Goal: Information Seeking & Learning: Learn about a topic

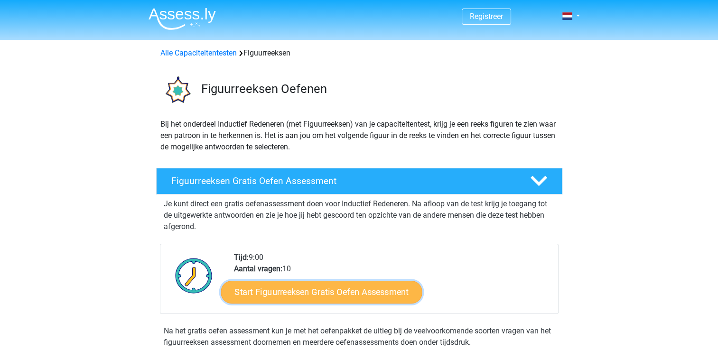
click at [332, 298] on link "Start Figuurreeksen Gratis Oefen Assessment" at bounding box center [321, 291] width 201 height 23
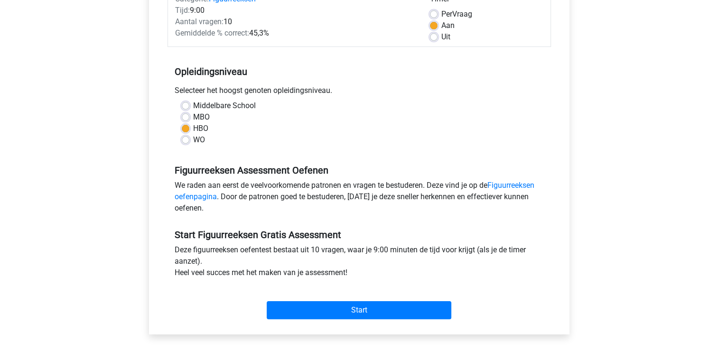
scroll to position [213, 0]
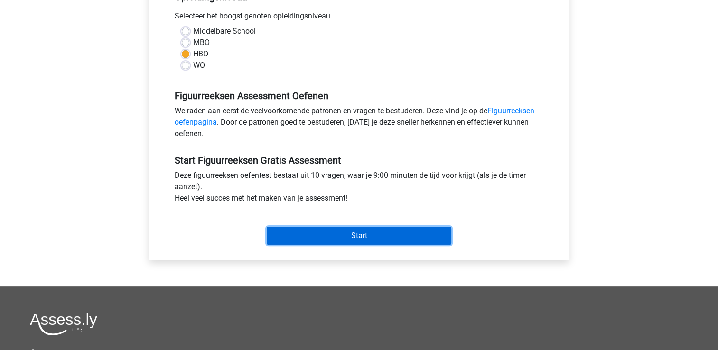
click at [391, 235] on input "Start" at bounding box center [359, 236] width 185 height 18
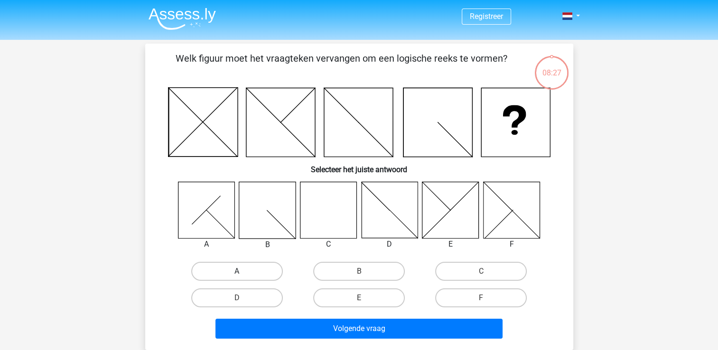
click at [247, 277] on label "A" at bounding box center [237, 271] width 92 height 19
click at [243, 277] on input "A" at bounding box center [240, 274] width 6 height 6
radio input "true"
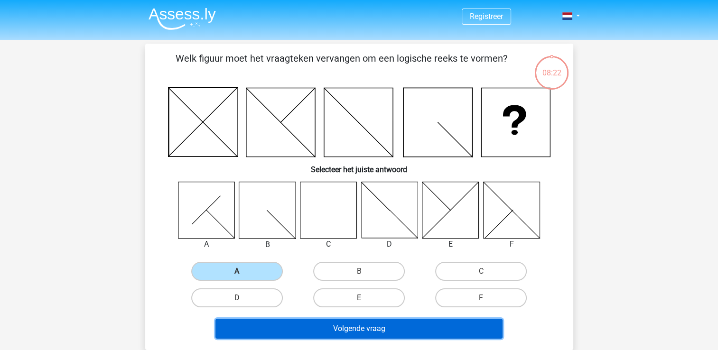
click at [370, 329] on button "Volgende vraag" at bounding box center [358, 329] width 287 height 20
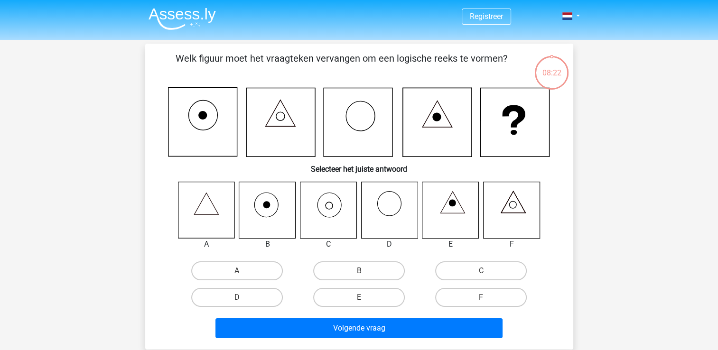
scroll to position [44, 0]
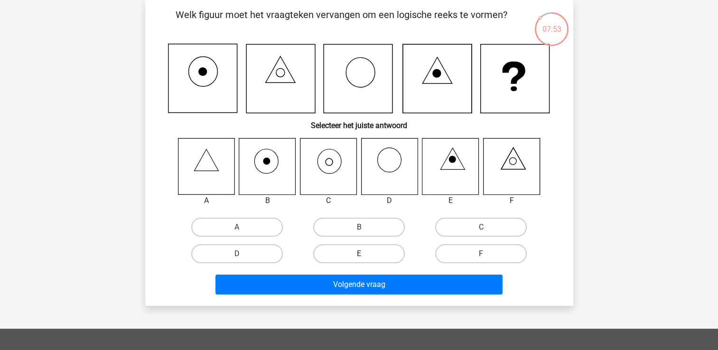
click at [355, 252] on label "E" at bounding box center [359, 253] width 92 height 19
click at [359, 254] on input "E" at bounding box center [362, 257] width 6 height 6
radio input "true"
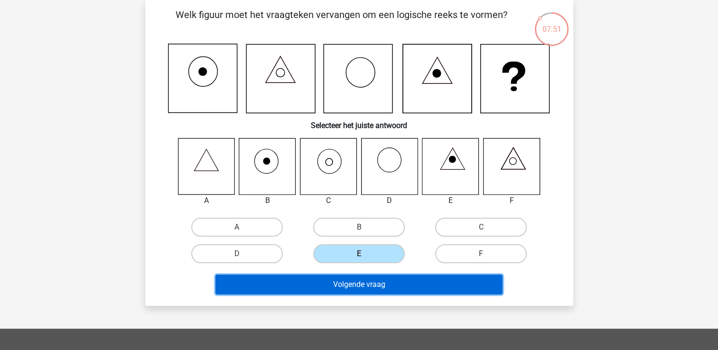
click at [360, 287] on button "Volgende vraag" at bounding box center [358, 285] width 287 height 20
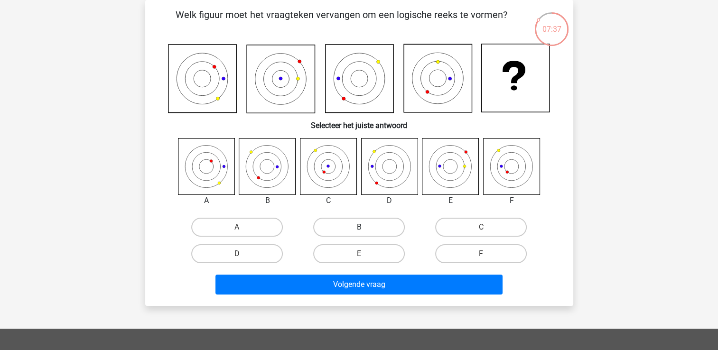
click at [372, 229] on label "B" at bounding box center [359, 227] width 92 height 19
click at [365, 229] on input "B" at bounding box center [362, 230] width 6 height 6
radio input "true"
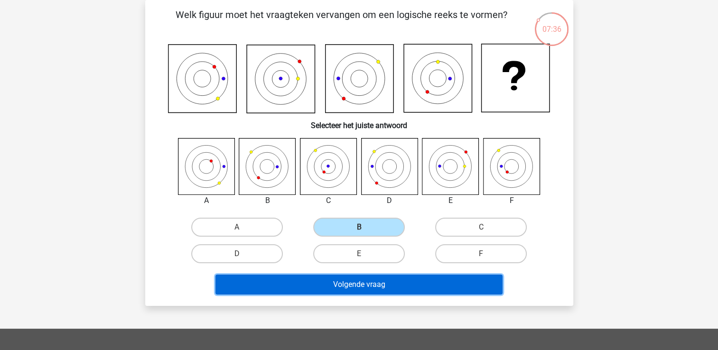
click at [376, 286] on button "Volgende vraag" at bounding box center [358, 285] width 287 height 20
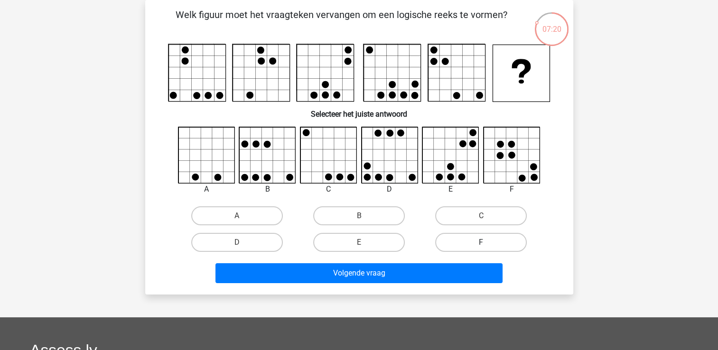
click at [495, 242] on label "F" at bounding box center [481, 242] width 92 height 19
click at [487, 242] on input "F" at bounding box center [484, 245] width 6 height 6
radio input "true"
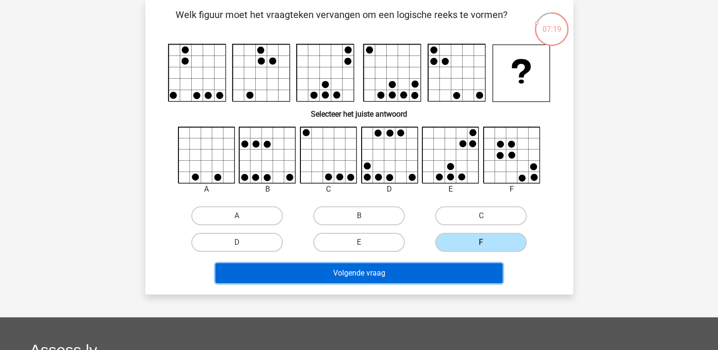
click at [387, 272] on button "Volgende vraag" at bounding box center [358, 273] width 287 height 20
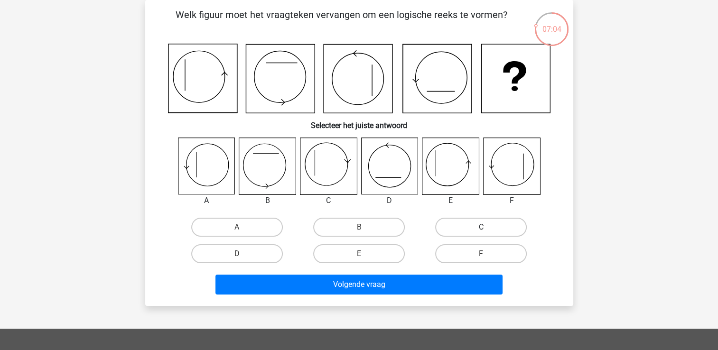
click at [508, 223] on label "C" at bounding box center [481, 227] width 92 height 19
click at [487, 227] on input "C" at bounding box center [484, 230] width 6 height 6
radio input "true"
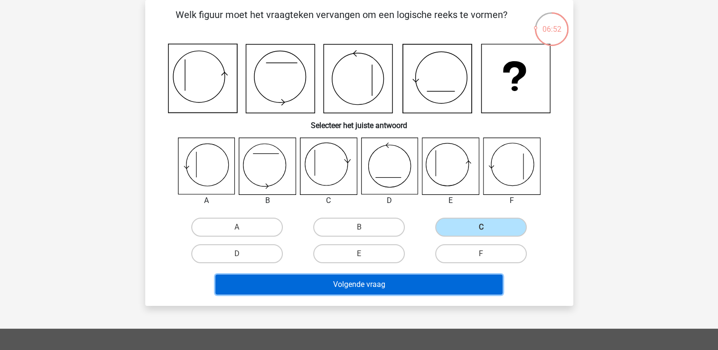
click at [383, 290] on button "Volgende vraag" at bounding box center [358, 285] width 287 height 20
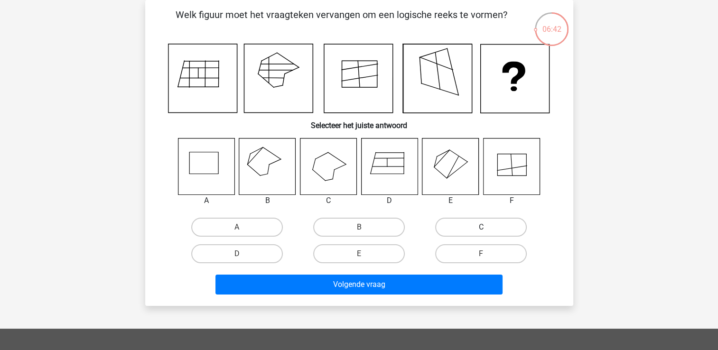
click at [459, 225] on label "C" at bounding box center [481, 227] width 92 height 19
click at [481, 227] on input "C" at bounding box center [484, 230] width 6 height 6
radio input "true"
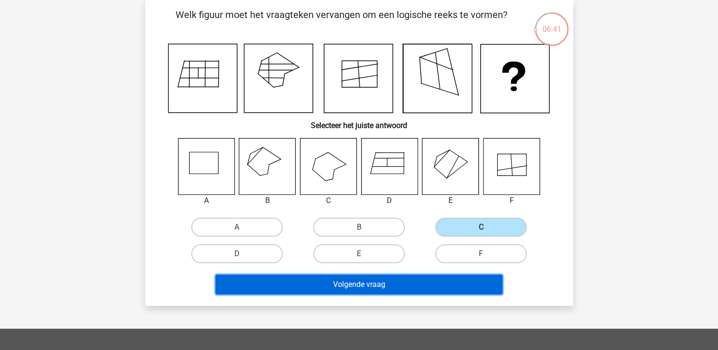
click at [360, 284] on button "Volgende vraag" at bounding box center [358, 285] width 287 height 20
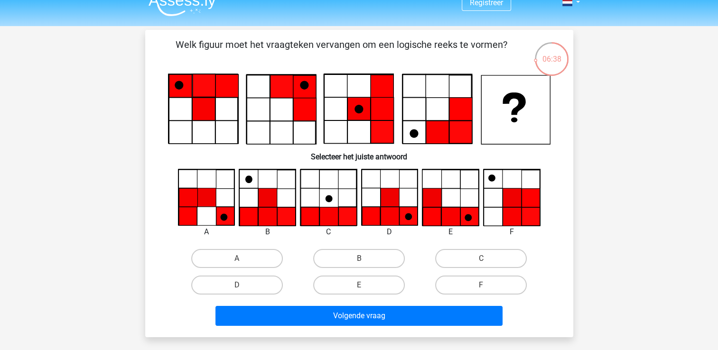
scroll to position [20, 0]
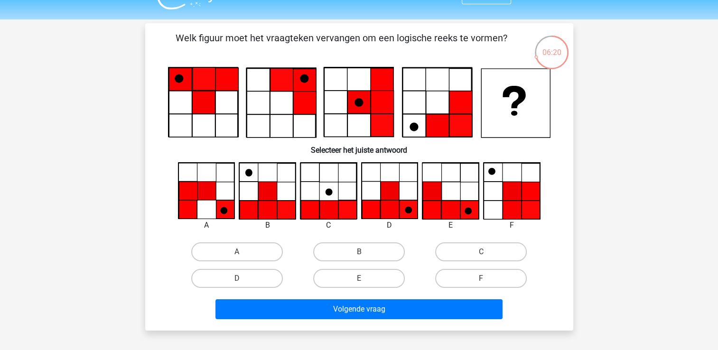
click at [242, 256] on input "A" at bounding box center [240, 255] width 6 height 6
radio input "true"
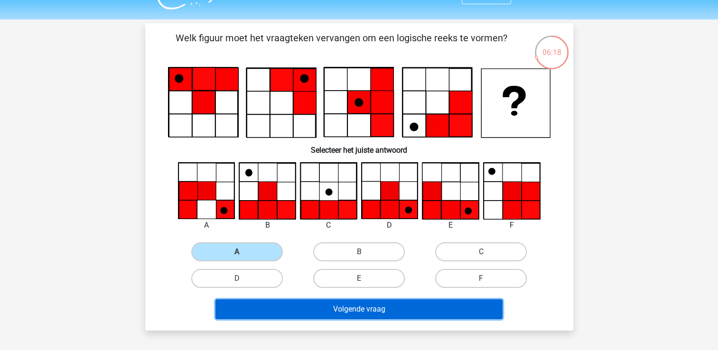
click at [353, 313] on button "Volgende vraag" at bounding box center [358, 309] width 287 height 20
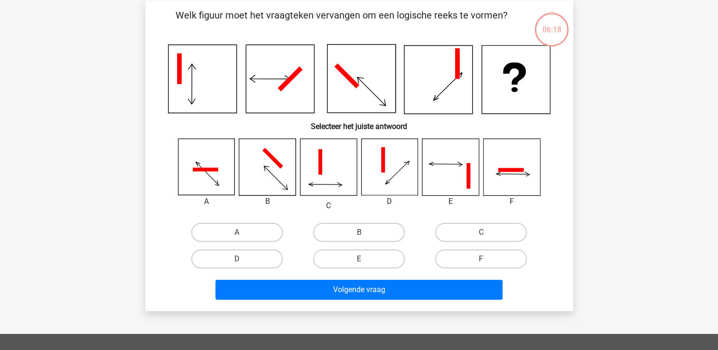
scroll to position [44, 0]
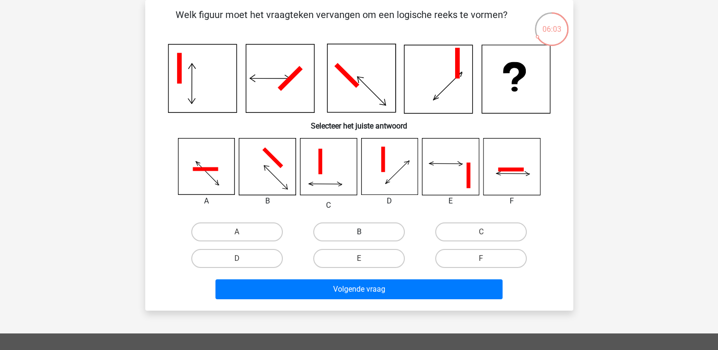
click at [372, 236] on label "B" at bounding box center [359, 232] width 92 height 19
click at [365, 236] on input "B" at bounding box center [362, 235] width 6 height 6
radio input "true"
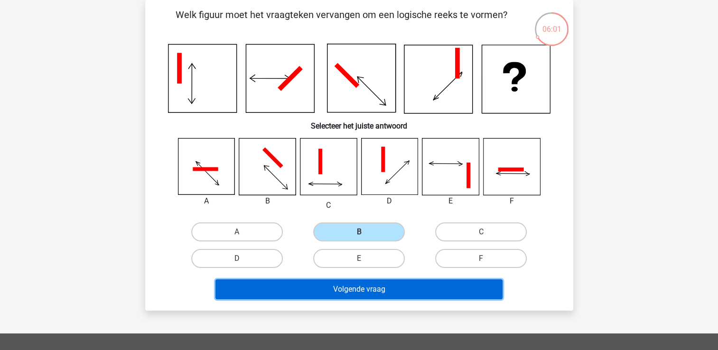
click at [416, 291] on button "Volgende vraag" at bounding box center [358, 289] width 287 height 20
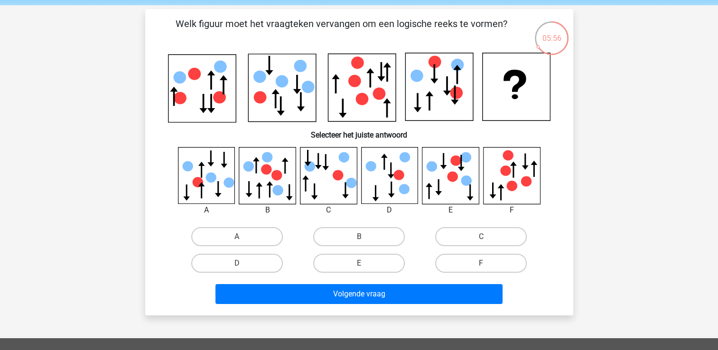
scroll to position [35, 0]
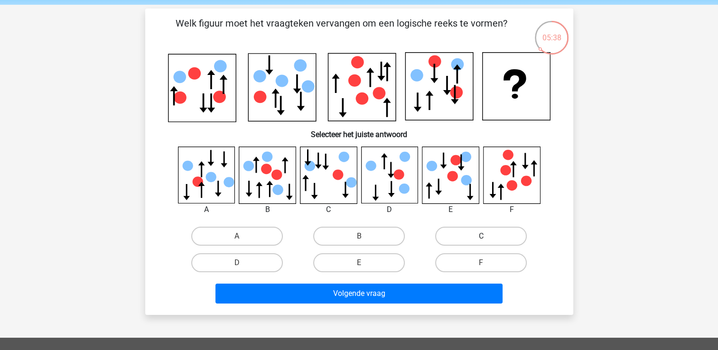
click at [473, 230] on label "C" at bounding box center [481, 236] width 92 height 19
click at [481, 236] on input "C" at bounding box center [484, 239] width 6 height 6
radio input "true"
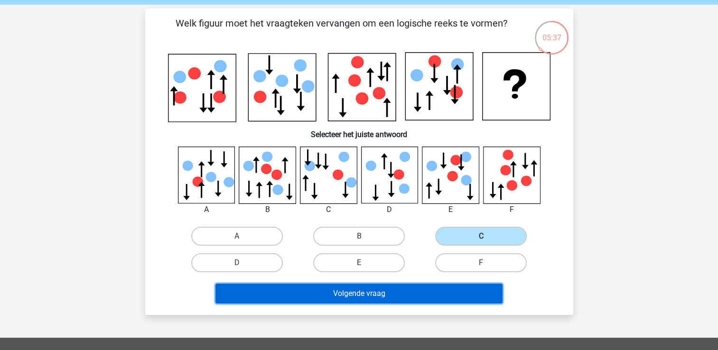
click at [346, 294] on button "Volgende vraag" at bounding box center [358, 294] width 287 height 20
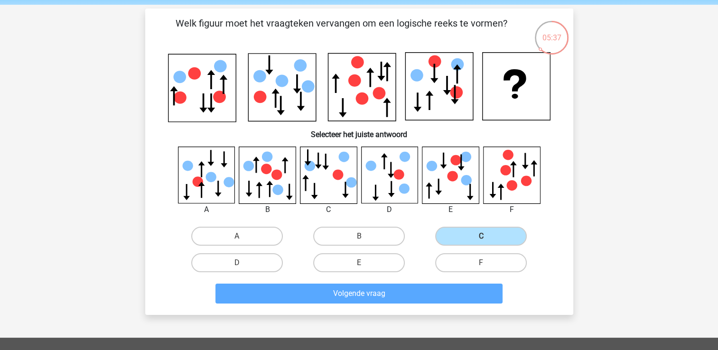
scroll to position [44, 0]
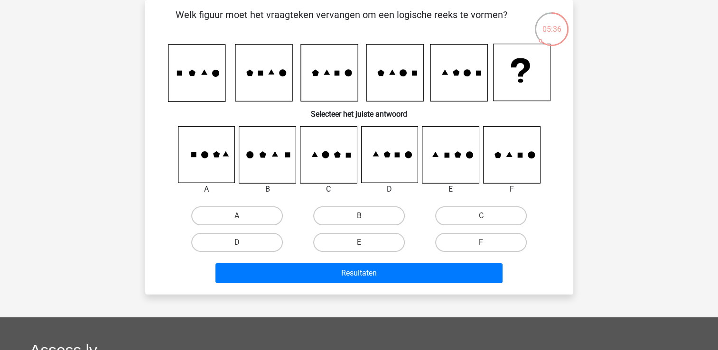
click at [168, 115] on h6 "Selecteer het juiste antwoord" at bounding box center [359, 110] width 398 height 17
click at [360, 212] on label "B" at bounding box center [359, 215] width 92 height 19
click at [360, 216] on input "B" at bounding box center [362, 219] width 6 height 6
radio input "true"
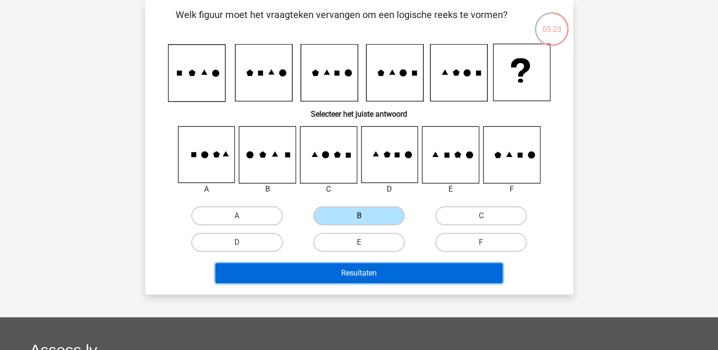
click at [361, 272] on button "Resultaten" at bounding box center [358, 273] width 287 height 20
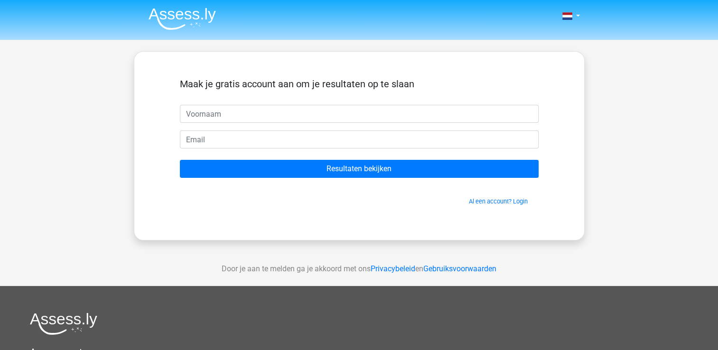
click at [273, 118] on input "text" at bounding box center [359, 114] width 359 height 18
type input "maikel"
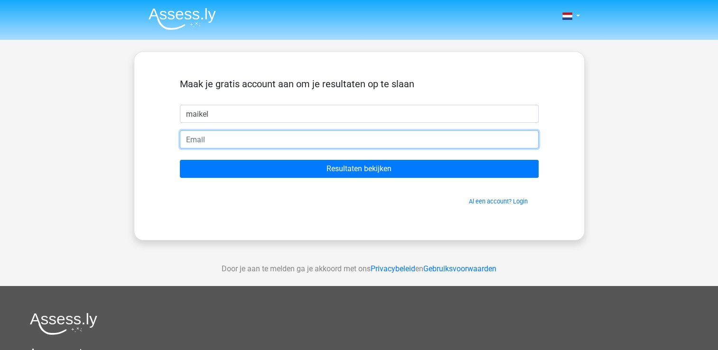
click at [270, 140] on input "email" at bounding box center [359, 139] width 359 height 18
type input "[EMAIL_ADDRESS][DOMAIN_NAME]"
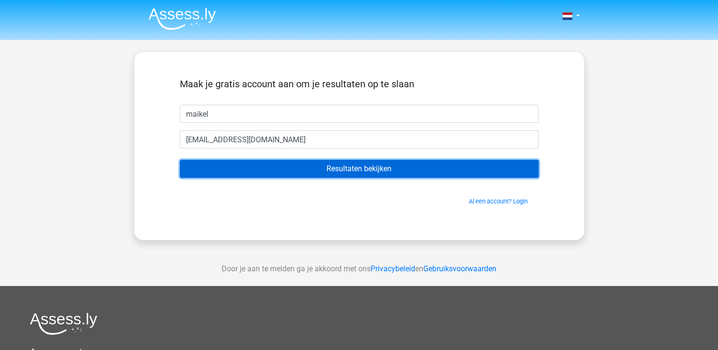
click at [326, 164] on input "Resultaten bekijken" at bounding box center [359, 169] width 359 height 18
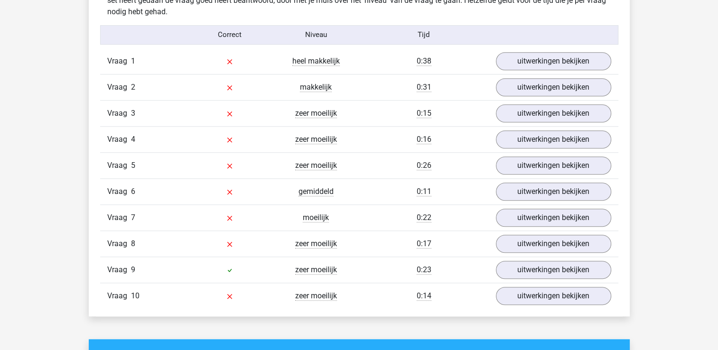
scroll to position [768, 0]
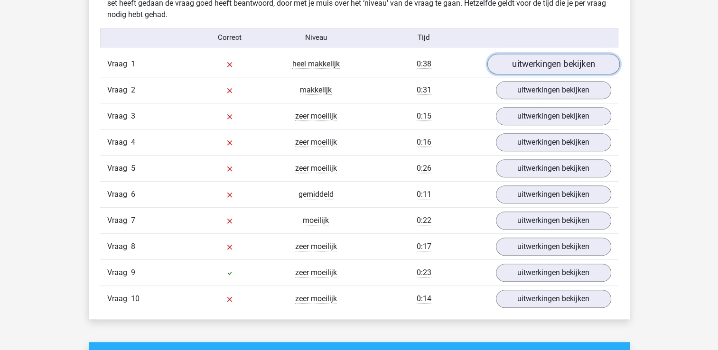
click at [592, 66] on link "uitwerkingen bekijken" at bounding box center [553, 64] width 132 height 21
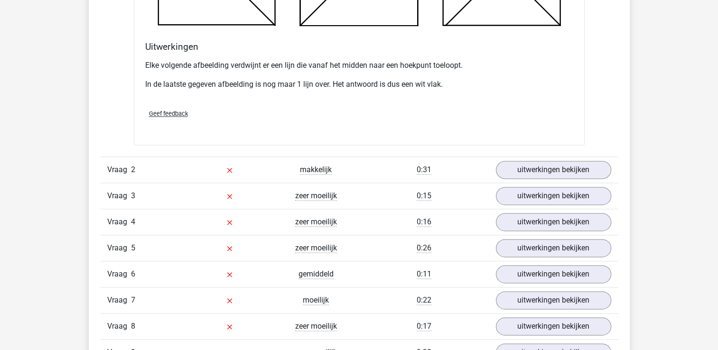
scroll to position [1248, 0]
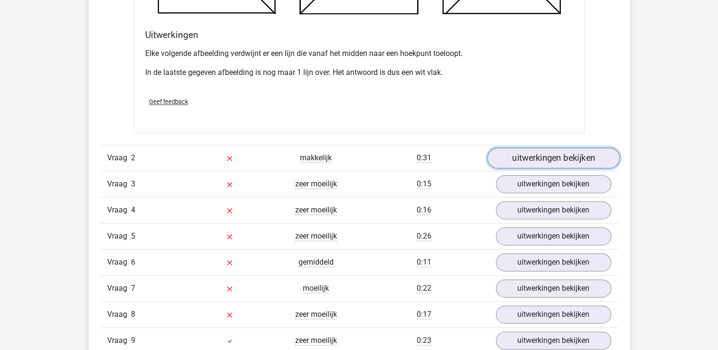
click at [568, 152] on link "uitwerkingen bekijken" at bounding box center [553, 158] width 132 height 21
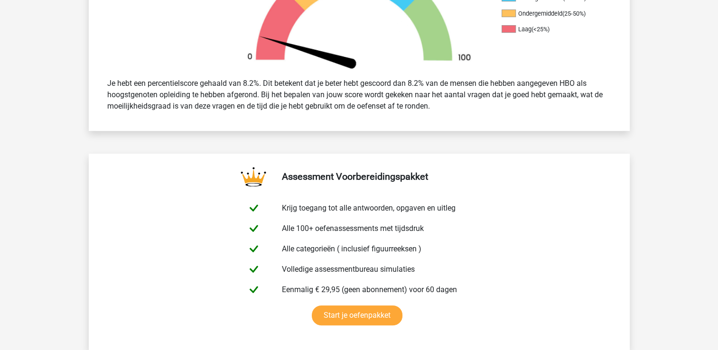
scroll to position [0, 0]
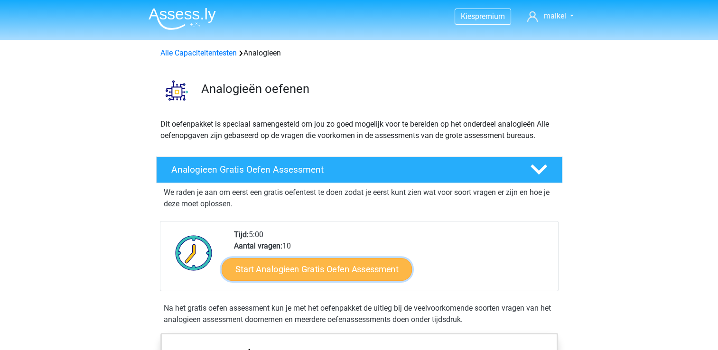
click at [312, 267] on link "Start Analogieen Gratis Oefen Assessment" at bounding box center [317, 269] width 190 height 23
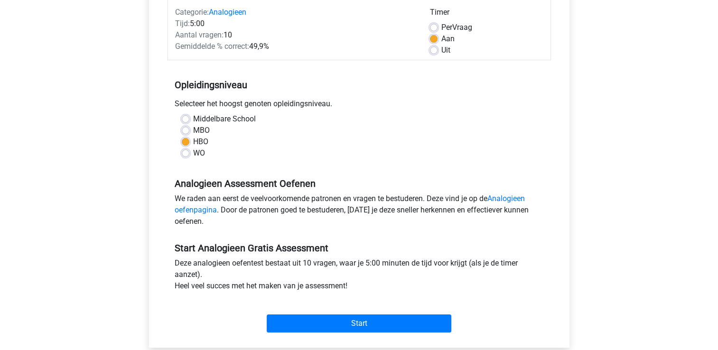
scroll to position [158, 0]
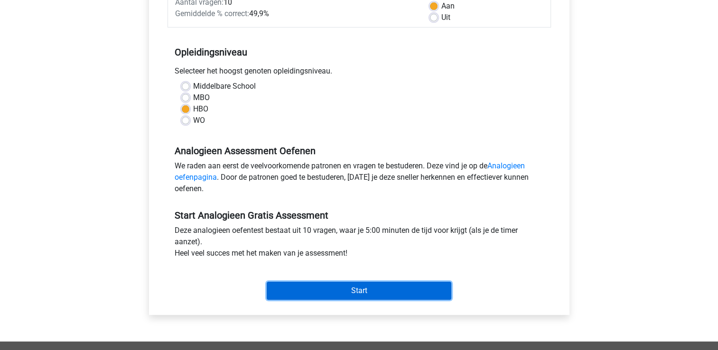
click at [399, 295] on input "Start" at bounding box center [359, 291] width 185 height 18
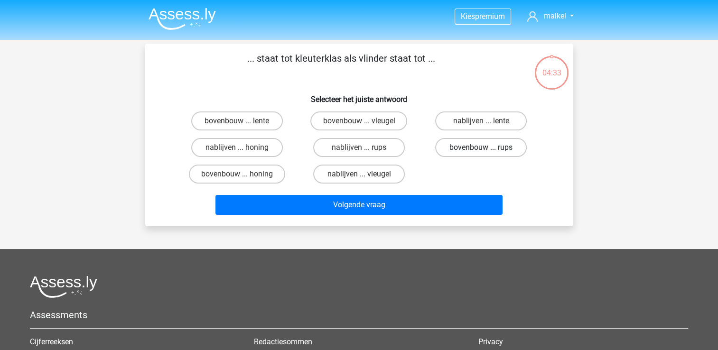
click at [510, 148] on label "bovenbouw ... rups" at bounding box center [481, 147] width 92 height 19
click at [487, 148] on input "bovenbouw ... rups" at bounding box center [484, 151] width 6 height 6
radio input "true"
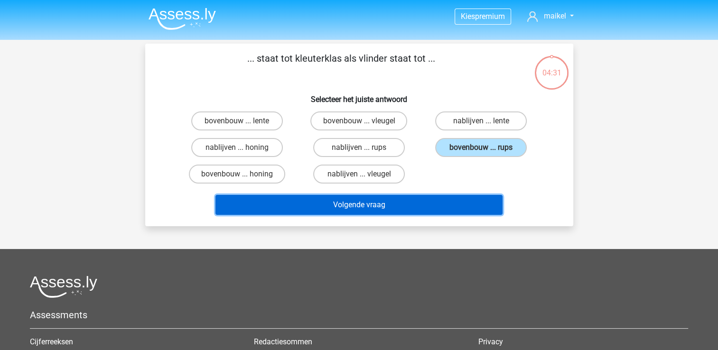
click at [410, 201] on button "Volgende vraag" at bounding box center [358, 205] width 287 height 20
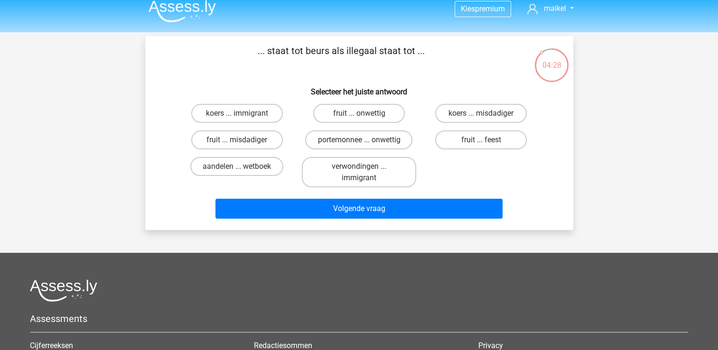
scroll to position [6, 0]
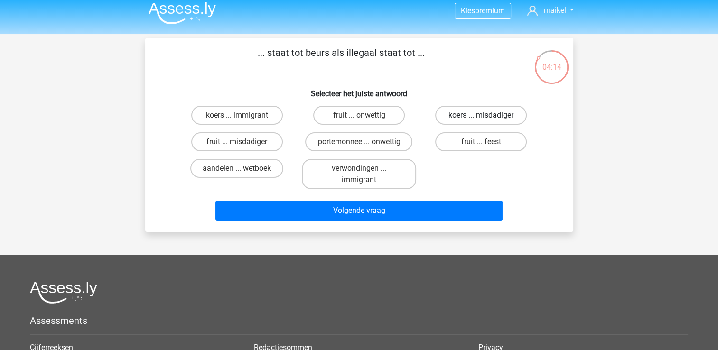
click at [518, 115] on label "koers ... misdadiger" at bounding box center [481, 115] width 92 height 19
click at [487, 115] on input "koers ... misdadiger" at bounding box center [484, 118] width 6 height 6
radio input "true"
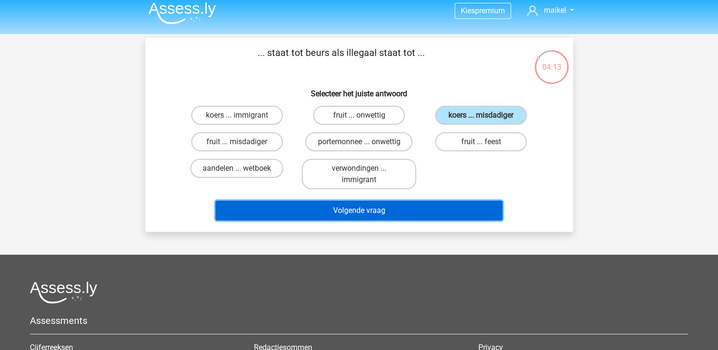
click at [414, 217] on button "Volgende vraag" at bounding box center [358, 211] width 287 height 20
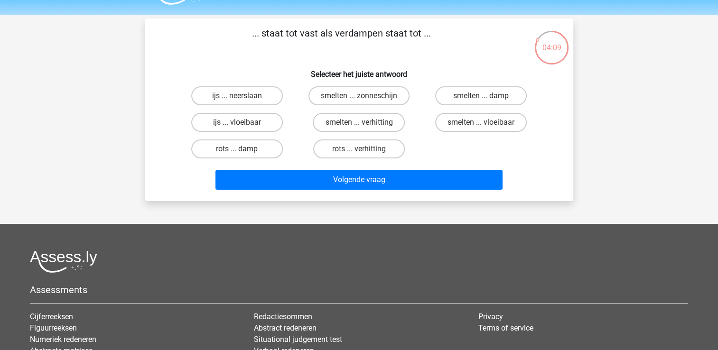
scroll to position [10, 0]
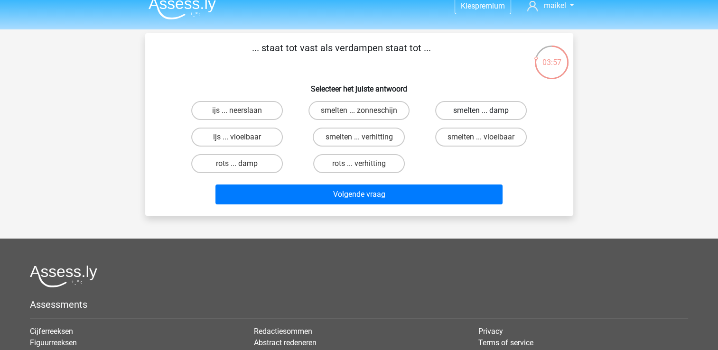
click at [466, 103] on label "smelten ... damp" at bounding box center [481, 110] width 92 height 19
click at [481, 111] on input "smelten ... damp" at bounding box center [484, 114] width 6 height 6
radio input "true"
click at [426, 183] on div "Volgende vraag" at bounding box center [359, 192] width 398 height 31
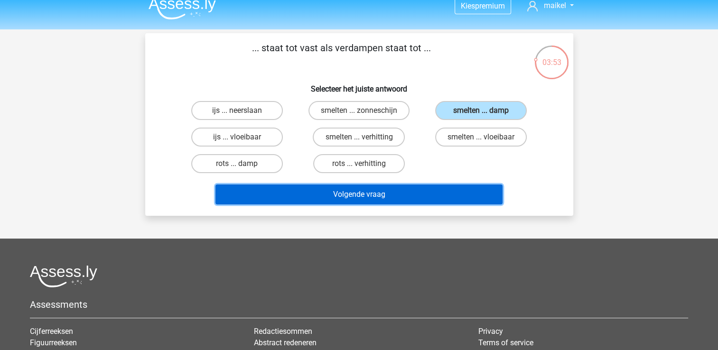
click at [421, 190] on button "Volgende vraag" at bounding box center [358, 195] width 287 height 20
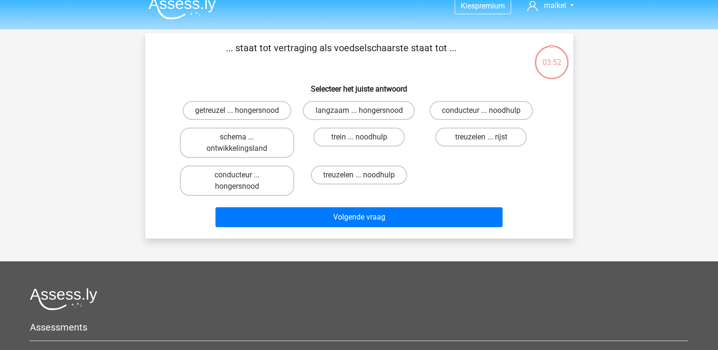
scroll to position [44, 0]
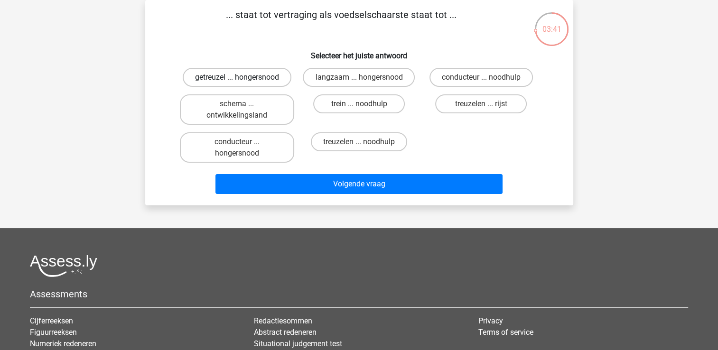
click at [231, 80] on label "getreuzel ... hongersnood" at bounding box center [237, 77] width 109 height 19
click at [237, 80] on input "getreuzel ... hongersnood" at bounding box center [240, 80] width 6 height 6
radio input "true"
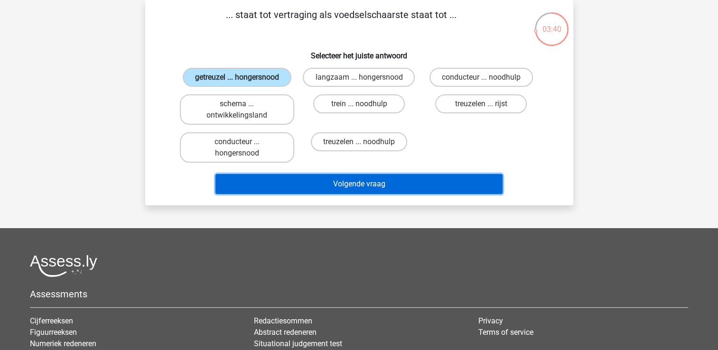
click at [340, 181] on button "Volgende vraag" at bounding box center [358, 184] width 287 height 20
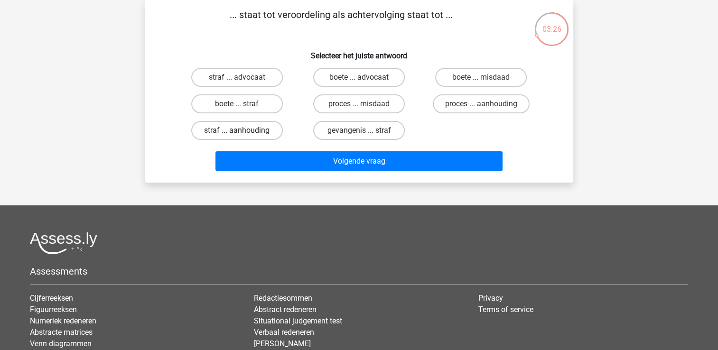
click at [252, 128] on label "straf ... aanhouding" at bounding box center [237, 130] width 92 height 19
click at [243, 130] on input "straf ... aanhouding" at bounding box center [240, 133] width 6 height 6
radio input "true"
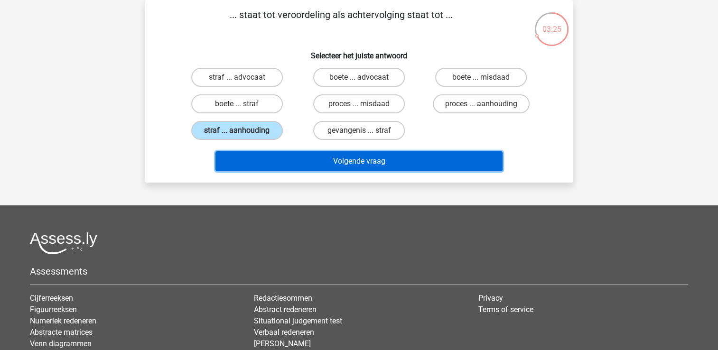
click at [313, 167] on button "Volgende vraag" at bounding box center [358, 161] width 287 height 20
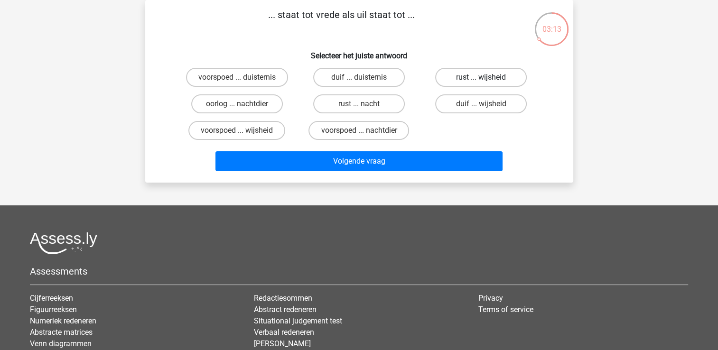
click at [472, 75] on label "rust ... wijsheid" at bounding box center [481, 77] width 92 height 19
click at [481, 77] on input "rust ... wijsheid" at bounding box center [484, 80] width 6 height 6
radio input "true"
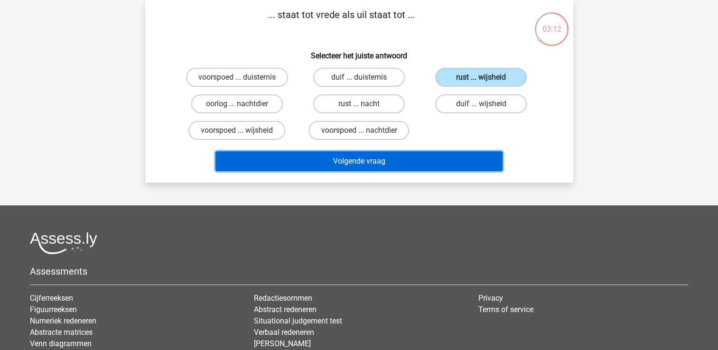
click at [413, 162] on button "Volgende vraag" at bounding box center [358, 161] width 287 height 20
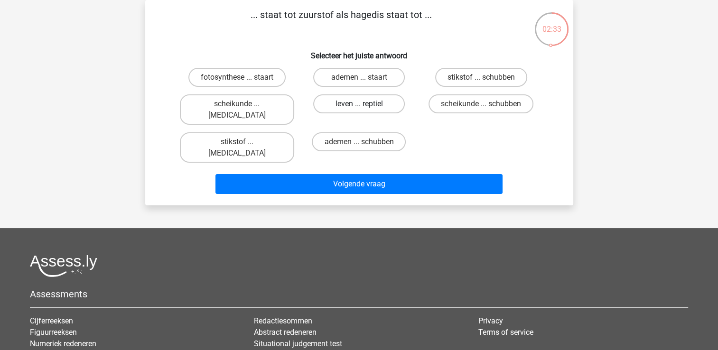
click at [387, 106] on label "leven ... reptiel" at bounding box center [359, 103] width 92 height 19
click at [365, 106] on input "leven ... reptiel" at bounding box center [362, 107] width 6 height 6
radio input "true"
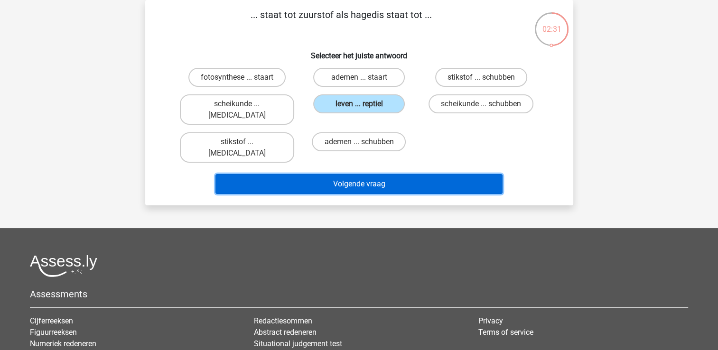
click at [389, 174] on button "Volgende vraag" at bounding box center [358, 184] width 287 height 20
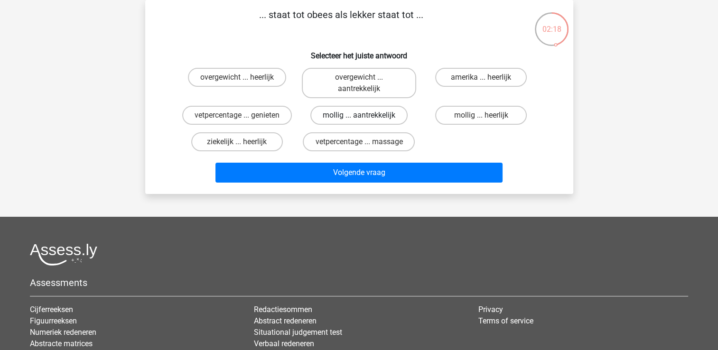
click at [372, 117] on label "mollig ... aantrekkelijk" at bounding box center [358, 115] width 97 height 19
click at [365, 117] on input "mollig ... aantrekkelijk" at bounding box center [362, 118] width 6 height 6
radio input "true"
click at [363, 183] on div "Volgende vraag" at bounding box center [359, 175] width 366 height 24
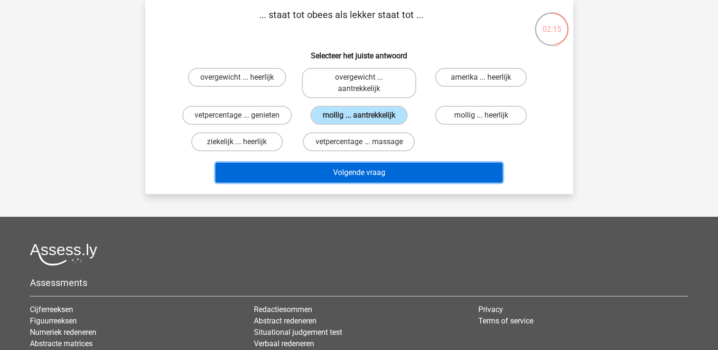
click at [376, 174] on button "Volgende vraag" at bounding box center [358, 173] width 287 height 20
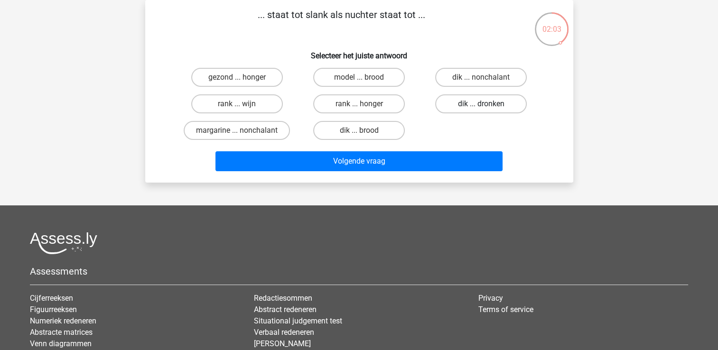
click at [461, 100] on label "dik ... dronken" at bounding box center [481, 103] width 92 height 19
click at [481, 104] on input "dik ... dronken" at bounding box center [484, 107] width 6 height 6
radio input "true"
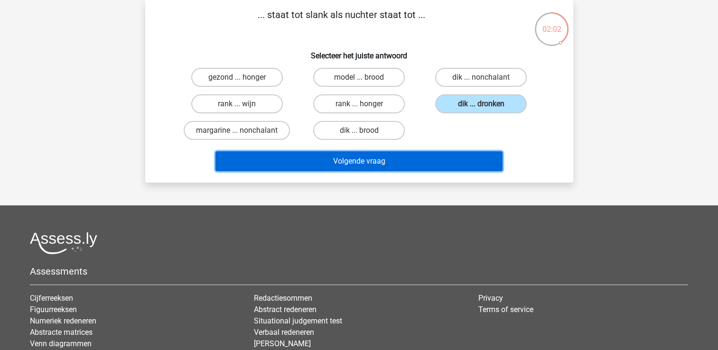
click at [427, 161] on button "Volgende vraag" at bounding box center [358, 161] width 287 height 20
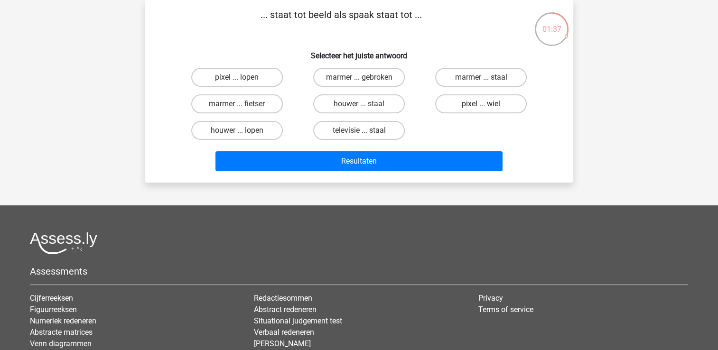
click at [491, 104] on label "pixel ... wiel" at bounding box center [481, 103] width 92 height 19
click at [487, 104] on input "pixel ... wiel" at bounding box center [484, 107] width 6 height 6
radio input "true"
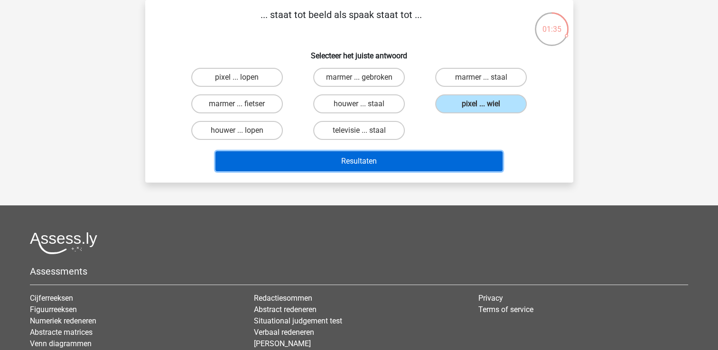
click at [456, 158] on button "Resultaten" at bounding box center [358, 161] width 287 height 20
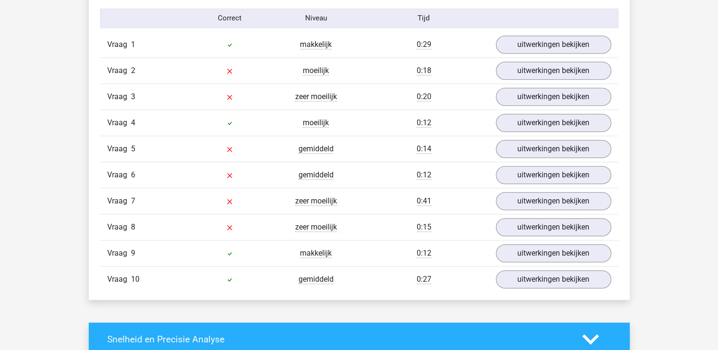
scroll to position [785, 0]
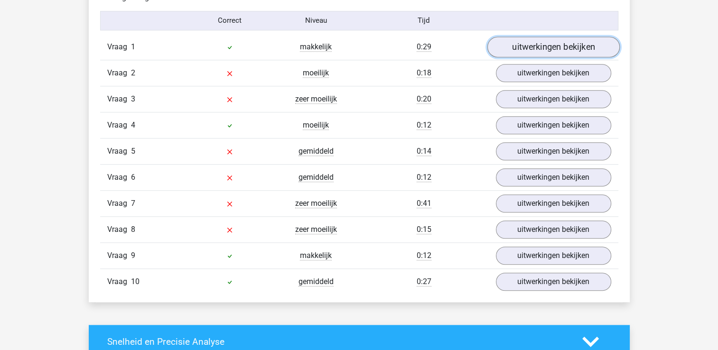
click at [565, 47] on link "uitwerkingen bekijken" at bounding box center [553, 47] width 132 height 21
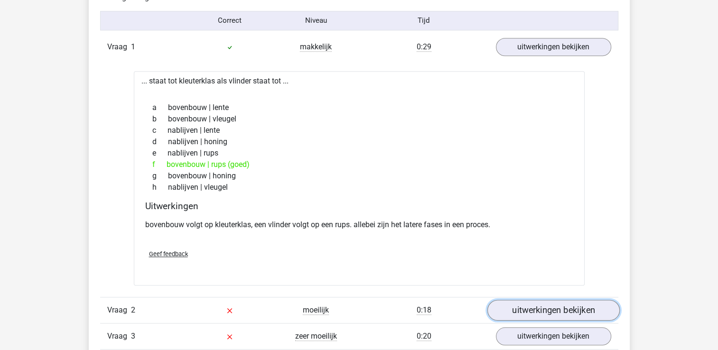
click at [529, 317] on link "uitwerkingen bekijken" at bounding box center [553, 310] width 132 height 21
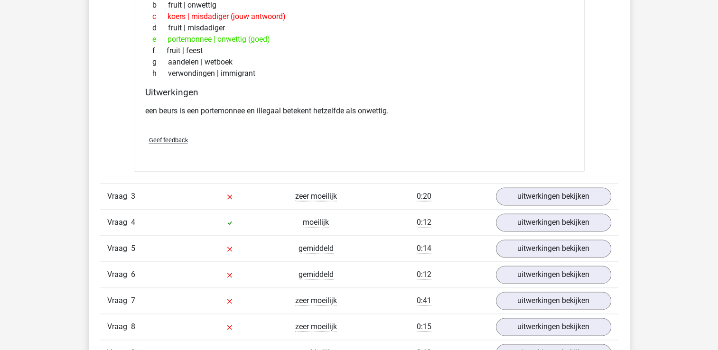
scroll to position [1182, 0]
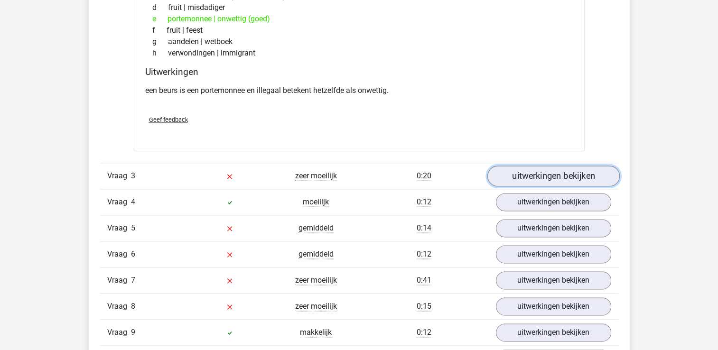
click at [547, 177] on link "uitwerkingen bekijken" at bounding box center [553, 176] width 132 height 21
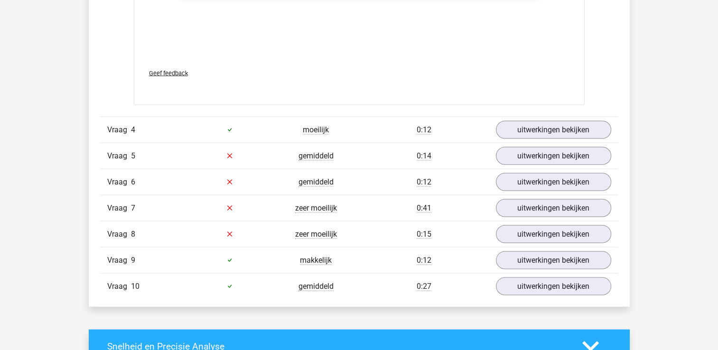
scroll to position [1766, 0]
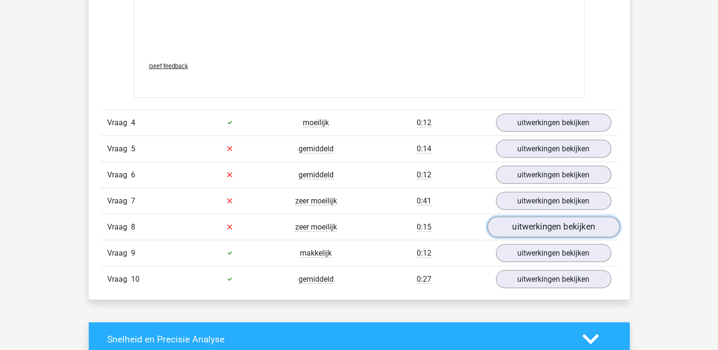
click at [596, 221] on link "uitwerkingen bekijken" at bounding box center [553, 226] width 132 height 21
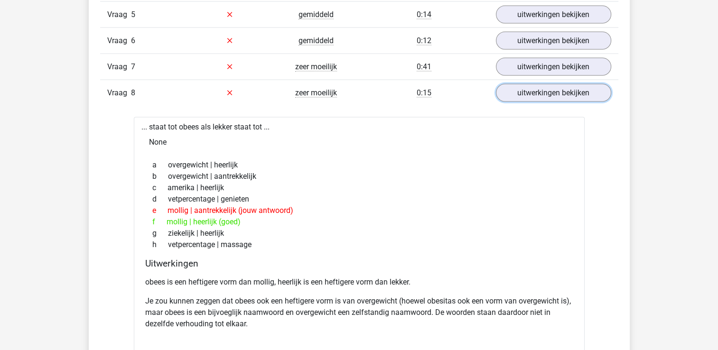
scroll to position [1896, 0]
